Goal: Check status: Check status

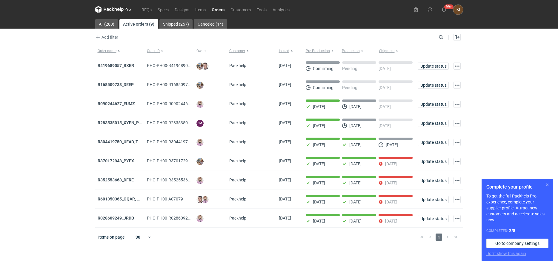
click at [550, 184] on button "button" at bounding box center [546, 184] width 7 height 7
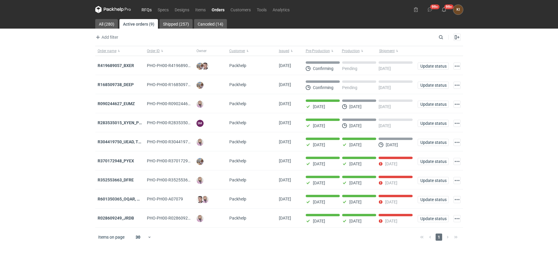
click at [144, 11] on link "RFQs" at bounding box center [146, 9] width 16 height 7
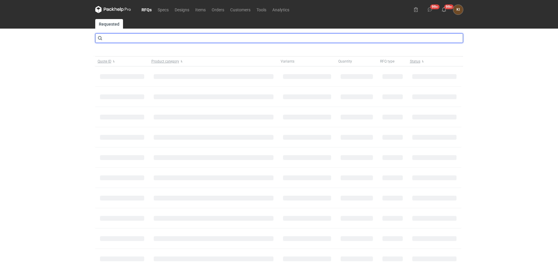
click at [135, 38] on input "text" at bounding box center [279, 38] width 368 height 10
type input "caft"
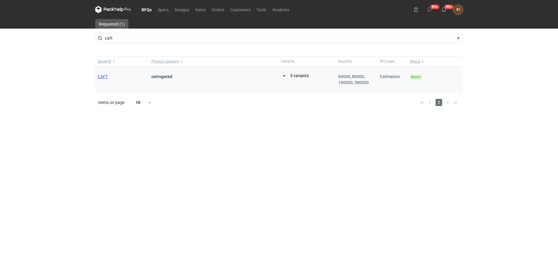
click at [106, 76] on span "CAFT" at bounding box center [103, 76] width 10 height 5
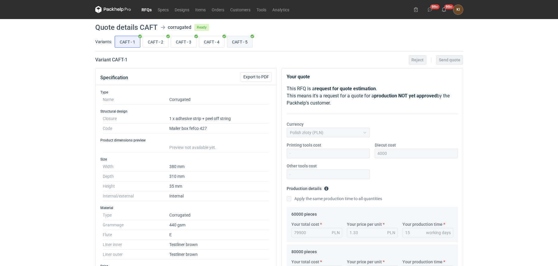
click at [241, 44] on input "CAFT - 5" at bounding box center [239, 41] width 25 height 11
radio input "true"
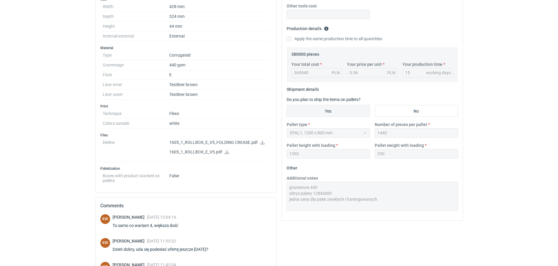
scroll to position [152, 0]
